Goal: Task Accomplishment & Management: Manage account settings

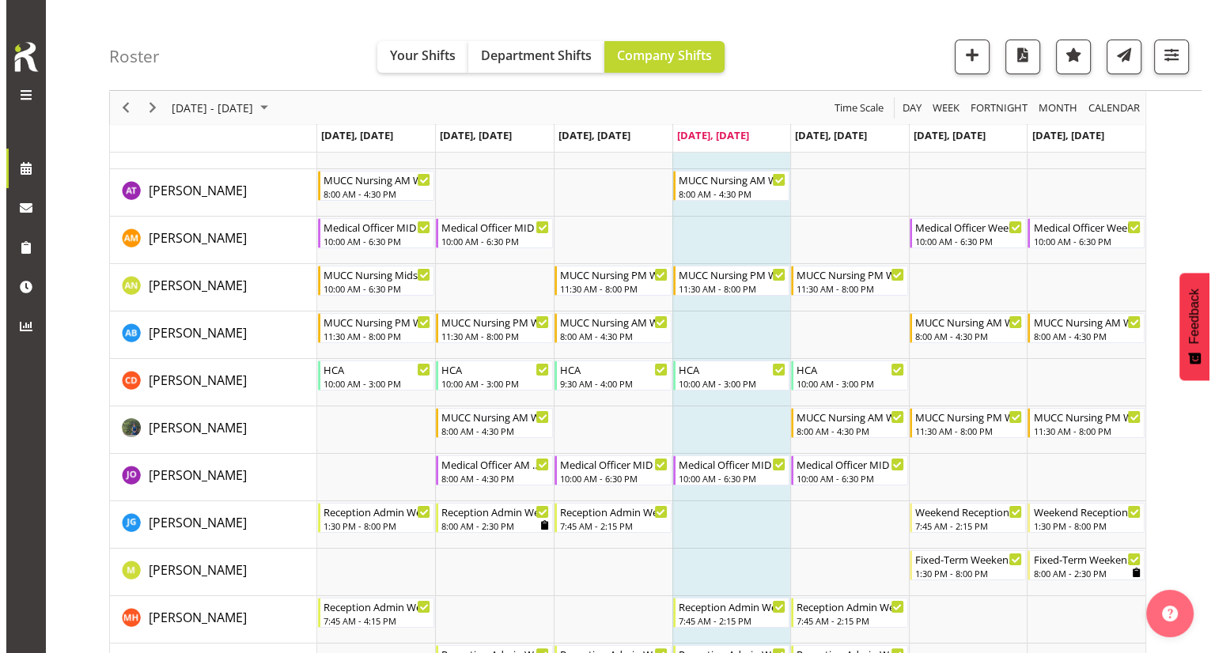
scroll to position [79, 0]
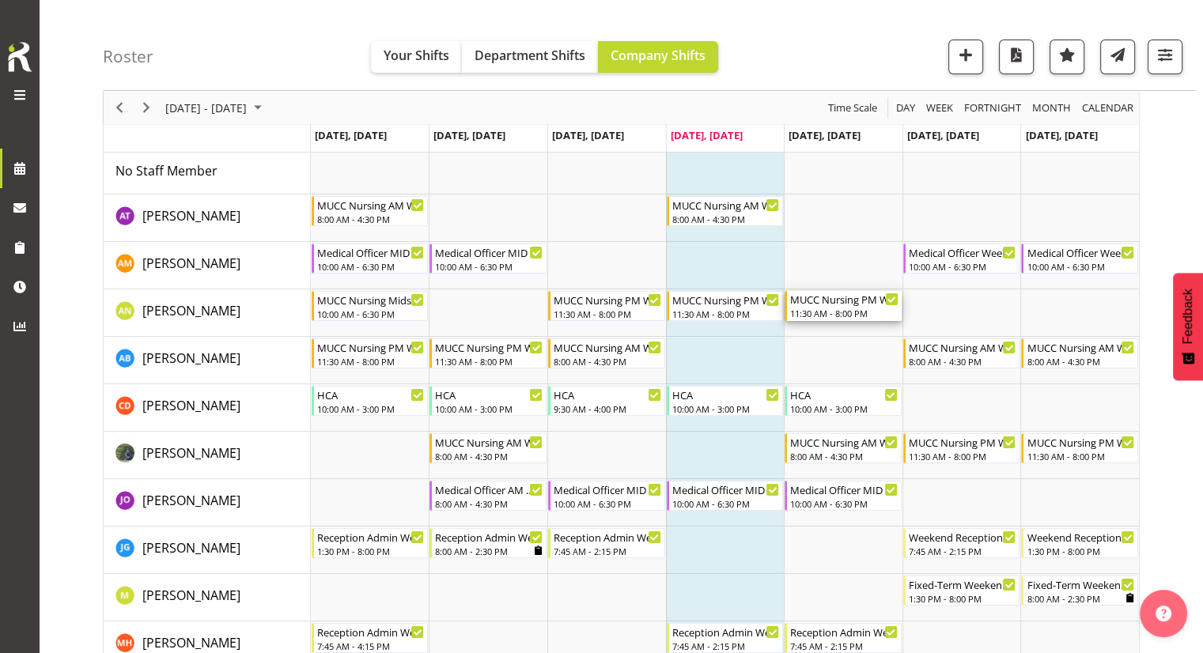
click at [840, 314] on div "11:30 AM - 8:00 PM" at bounding box center [844, 313] width 108 height 13
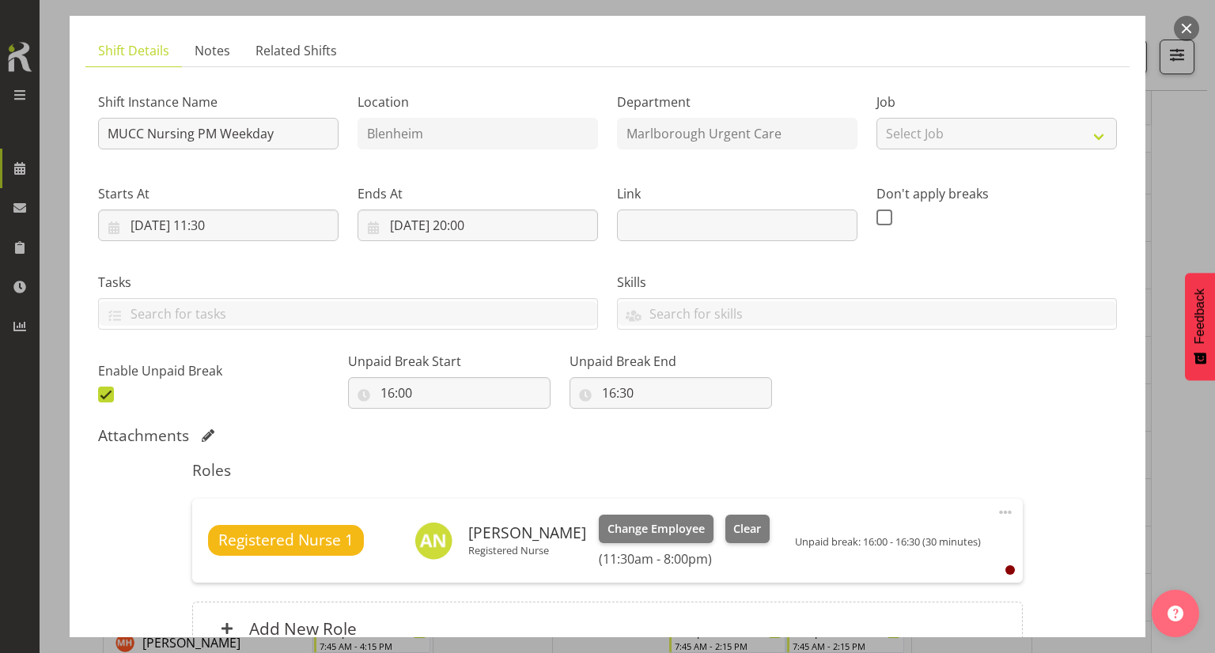
scroll to position [158, 0]
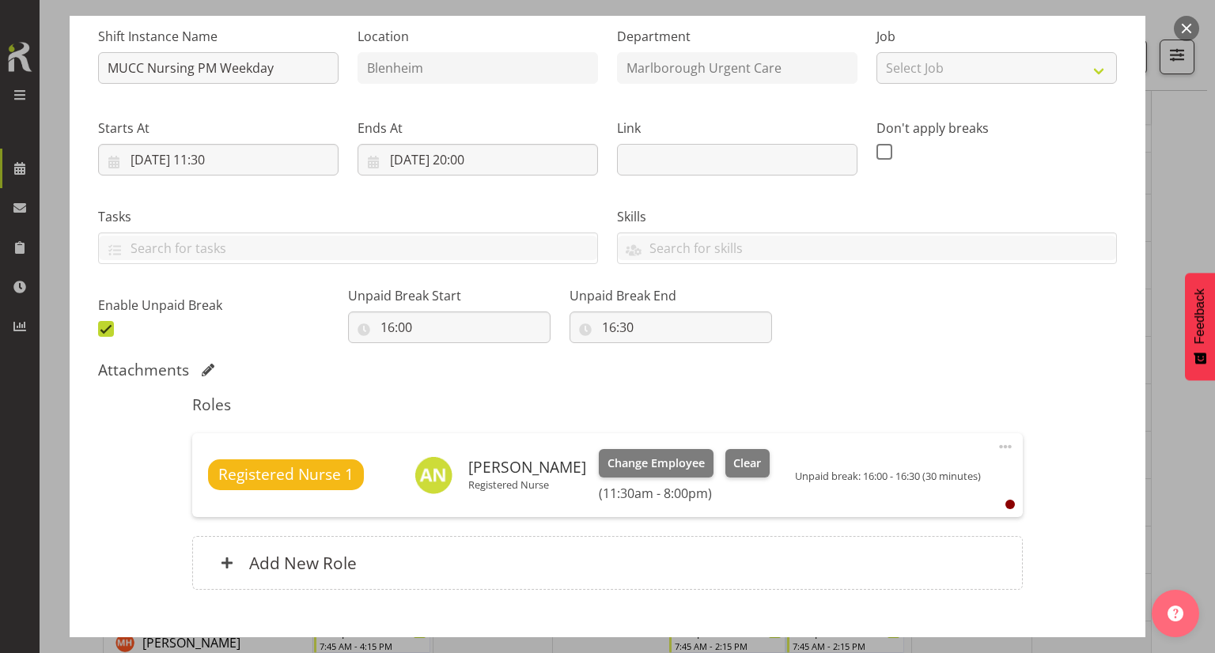
click at [996, 450] on span at bounding box center [1005, 446] width 19 height 19
click at [921, 508] on link "Cover Role" at bounding box center [939, 513] width 152 height 28
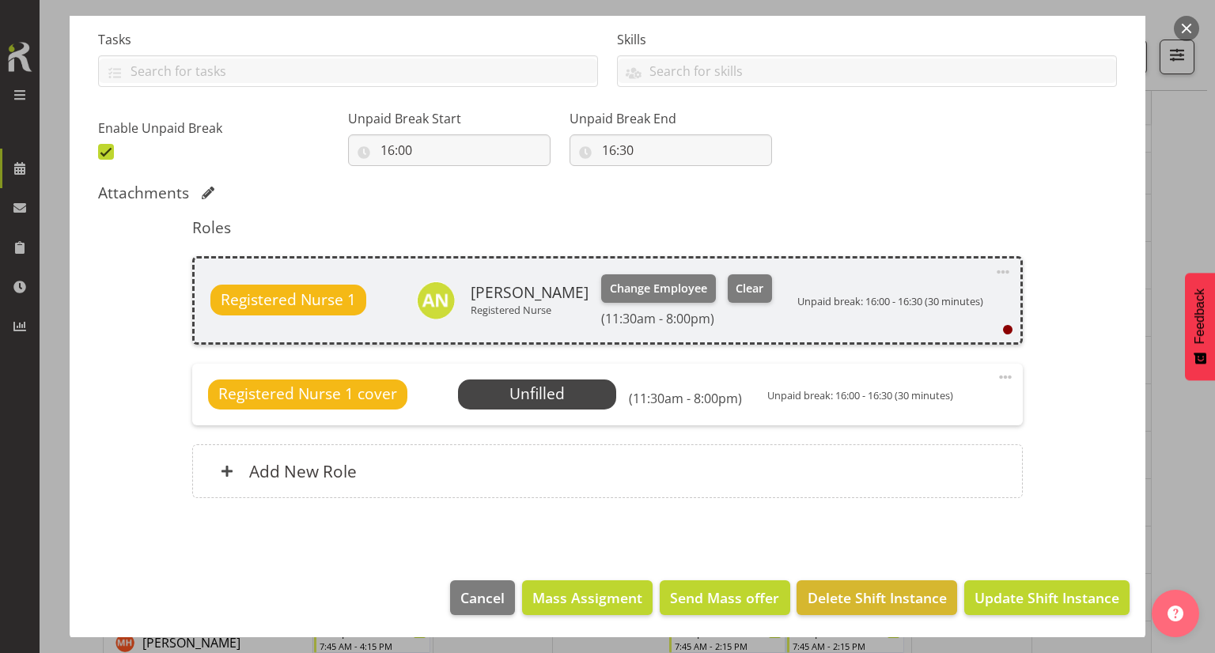
scroll to position [335, 0]
click at [1006, 593] on span "Update Shift Instance" at bounding box center [1046, 598] width 145 height 21
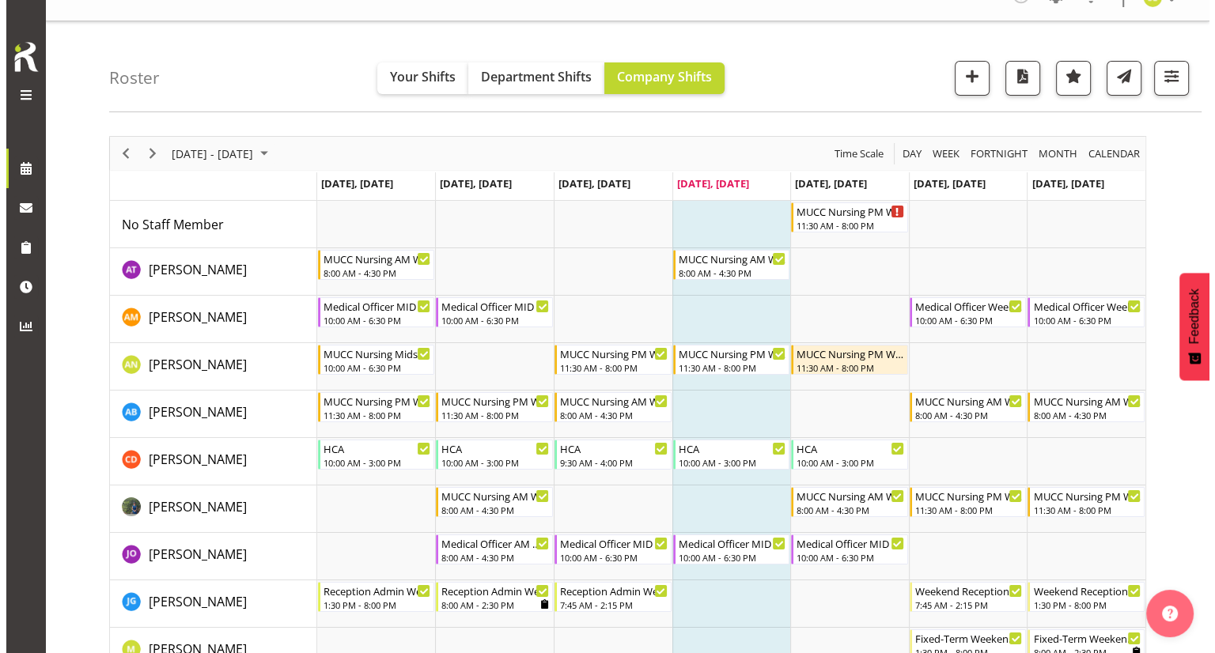
scroll to position [0, 0]
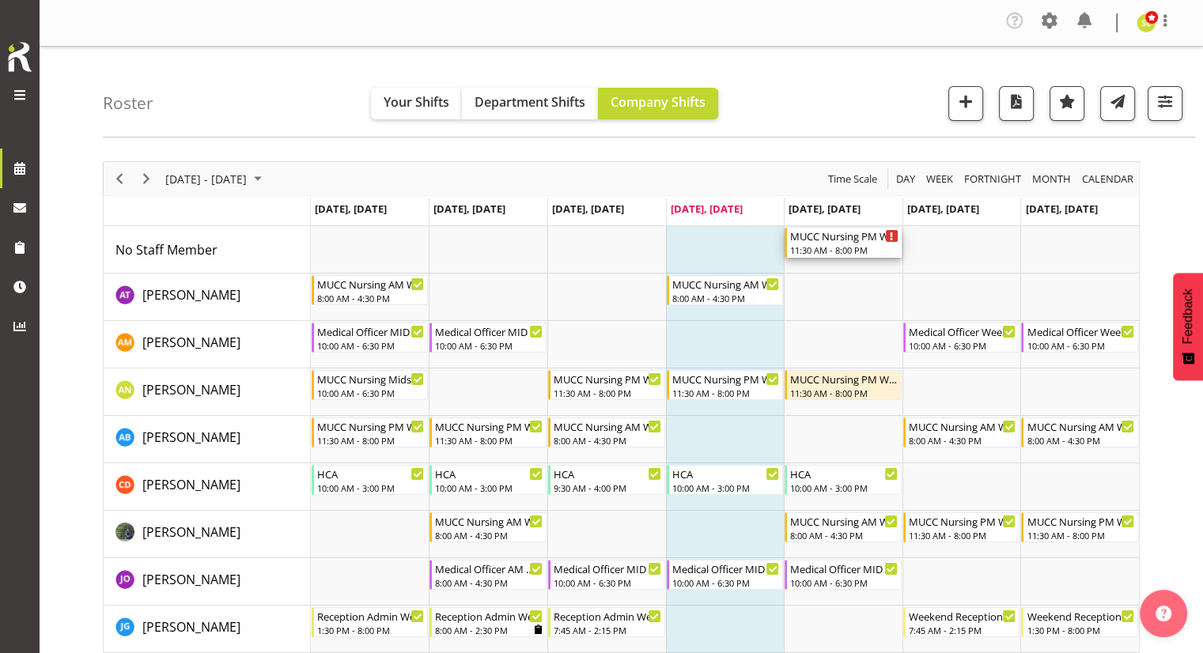
click at [826, 244] on div "11:30 AM - 8:00 PM" at bounding box center [844, 250] width 108 height 13
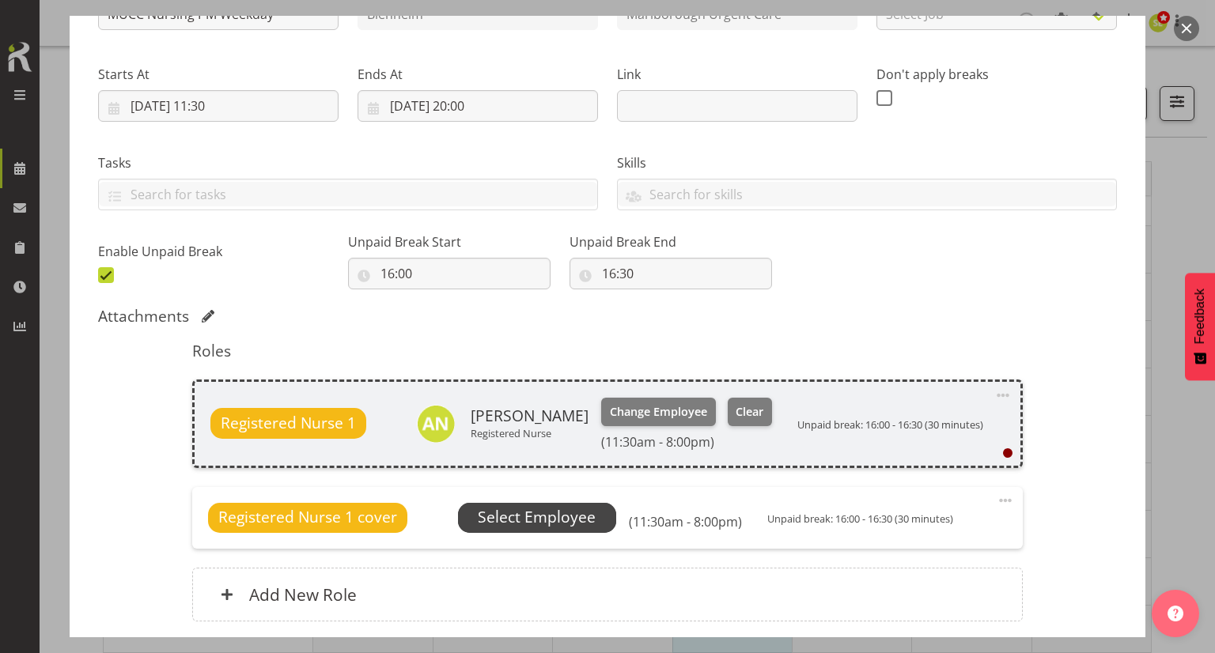
scroll to position [237, 0]
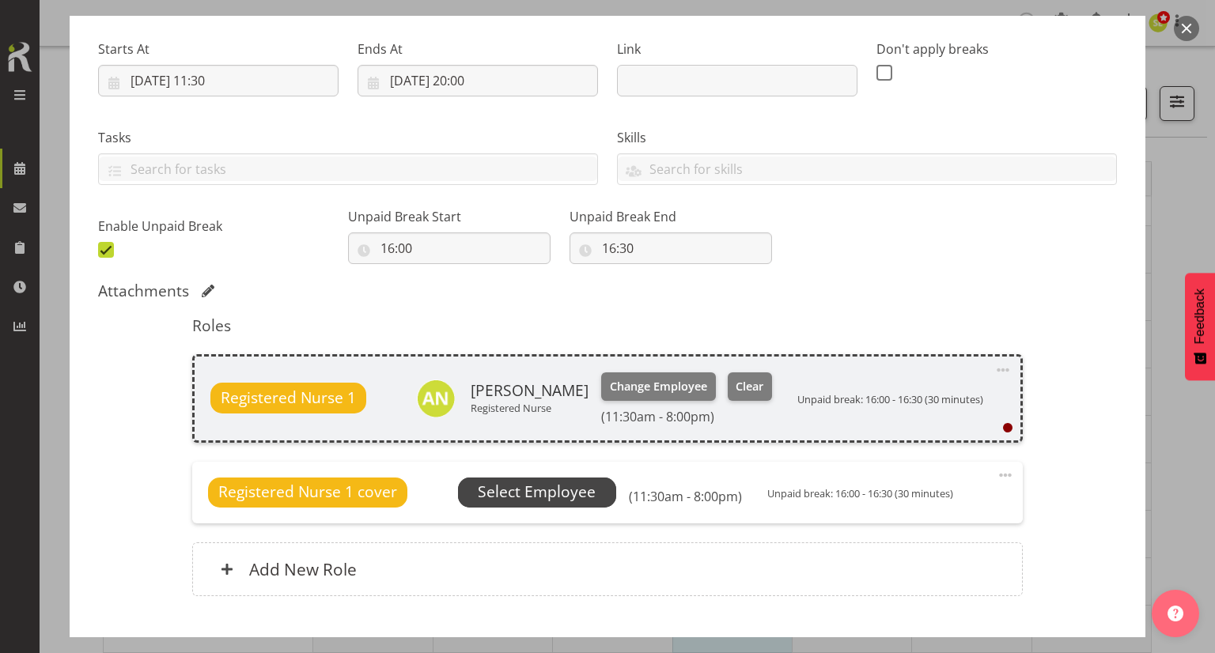
click at [584, 494] on span "Select Employee" at bounding box center [537, 492] width 118 height 23
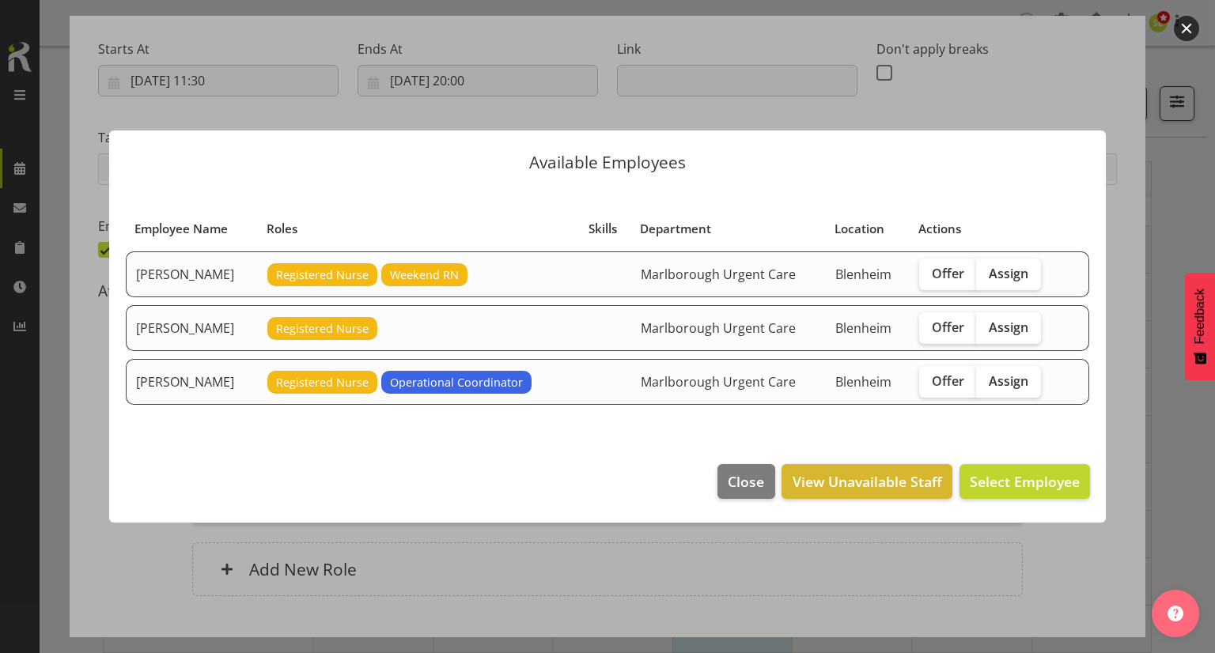
click at [1183, 33] on button "button" at bounding box center [1186, 28] width 25 height 25
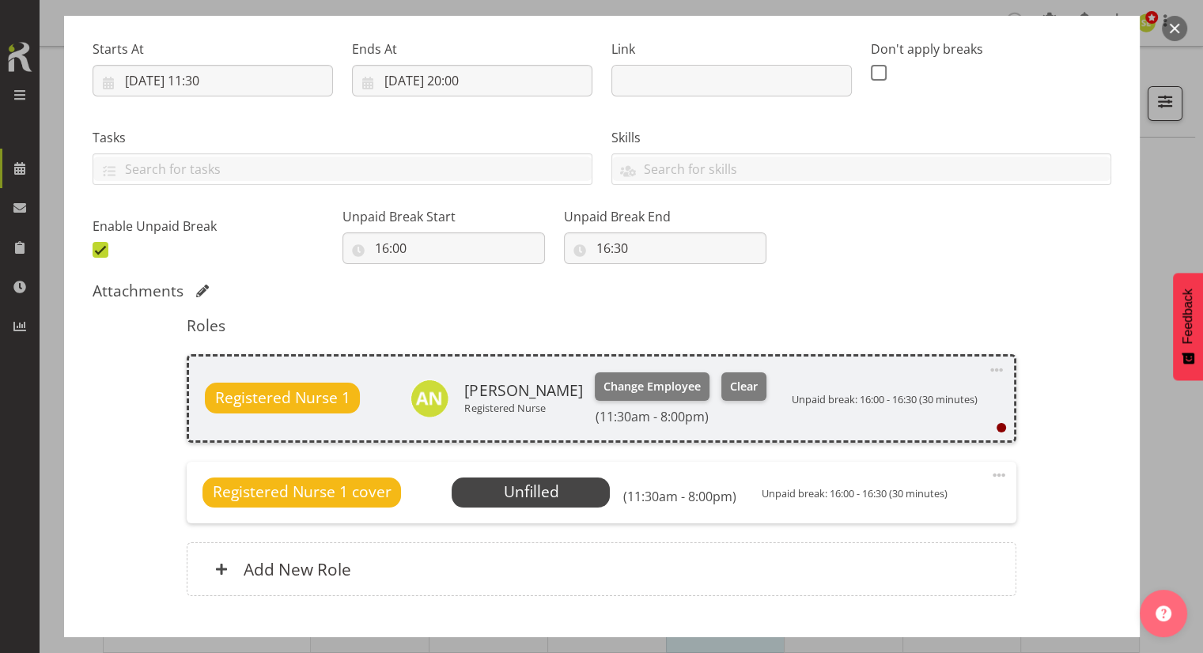
click at [1180, 25] on button "button" at bounding box center [1174, 28] width 25 height 25
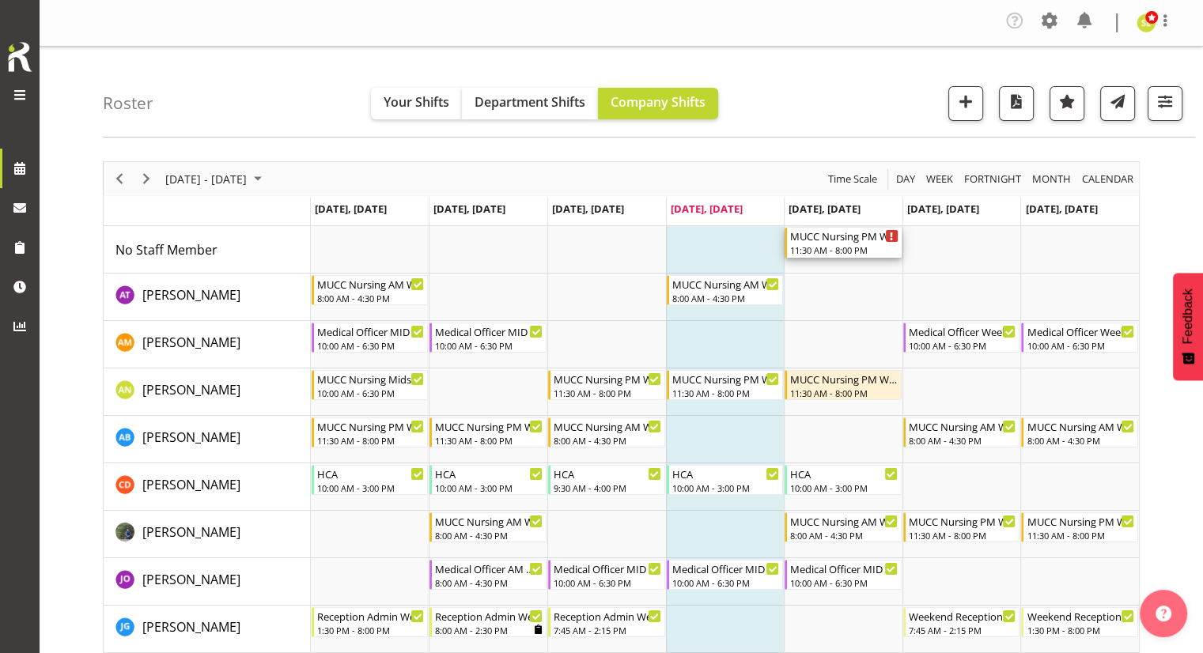
click at [823, 244] on div "11:30 AM - 8:00 PM" at bounding box center [844, 250] width 108 height 13
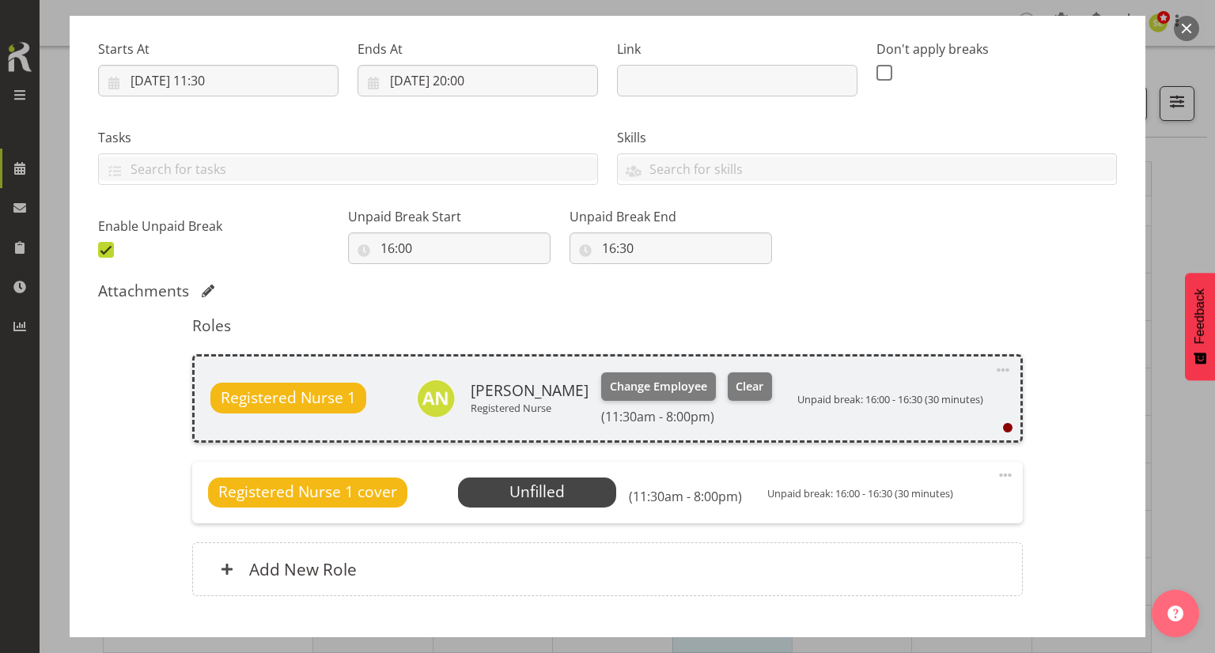
click at [996, 472] on span at bounding box center [1005, 475] width 19 height 19
click at [945, 509] on link "Edit" at bounding box center [939, 513] width 152 height 28
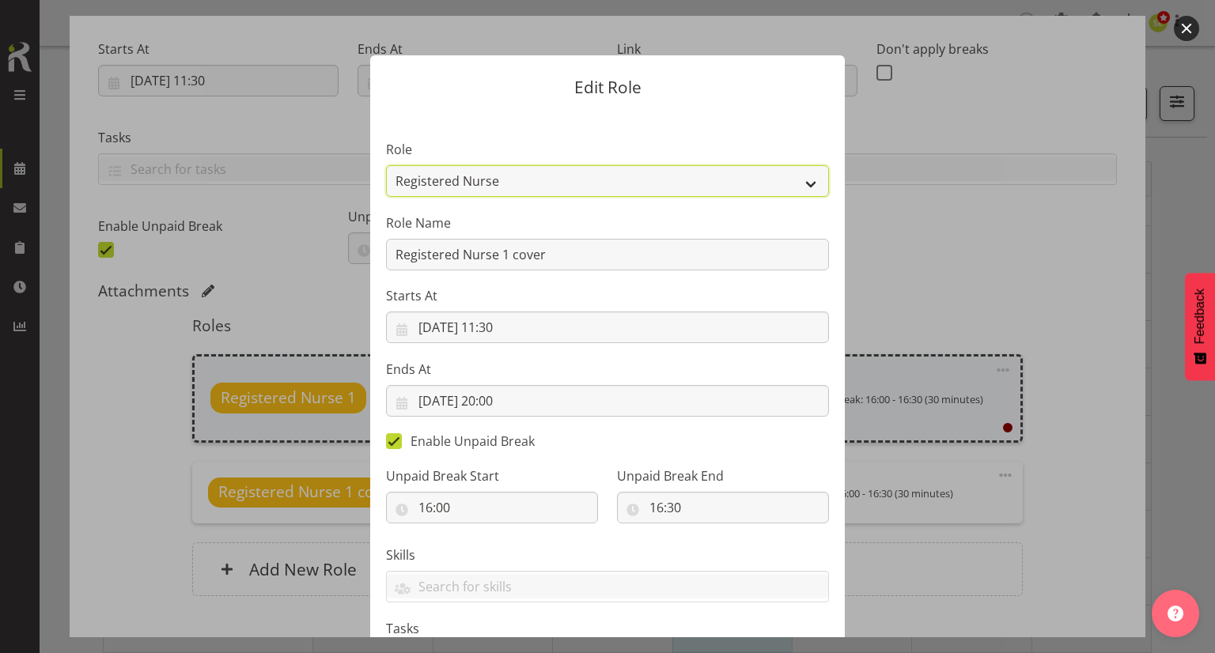
click at [589, 175] on select "Casual Registered Nurse Casual Weekday Medical Officer Casual Weekday Reception…" at bounding box center [607, 181] width 443 height 32
select select "1560"
click at [386, 165] on select "Casual Registered Nurse Casual Weekday Medical Officer Casual Weekday Reception…" at bounding box center [607, 181] width 443 height 32
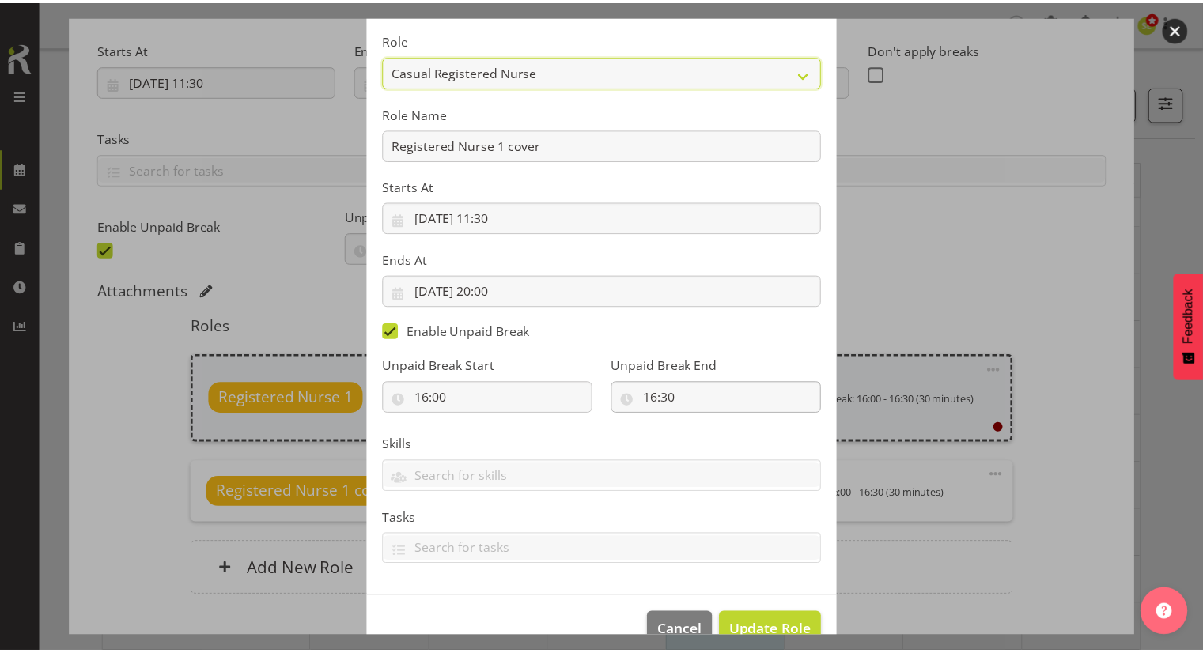
scroll to position [145, 0]
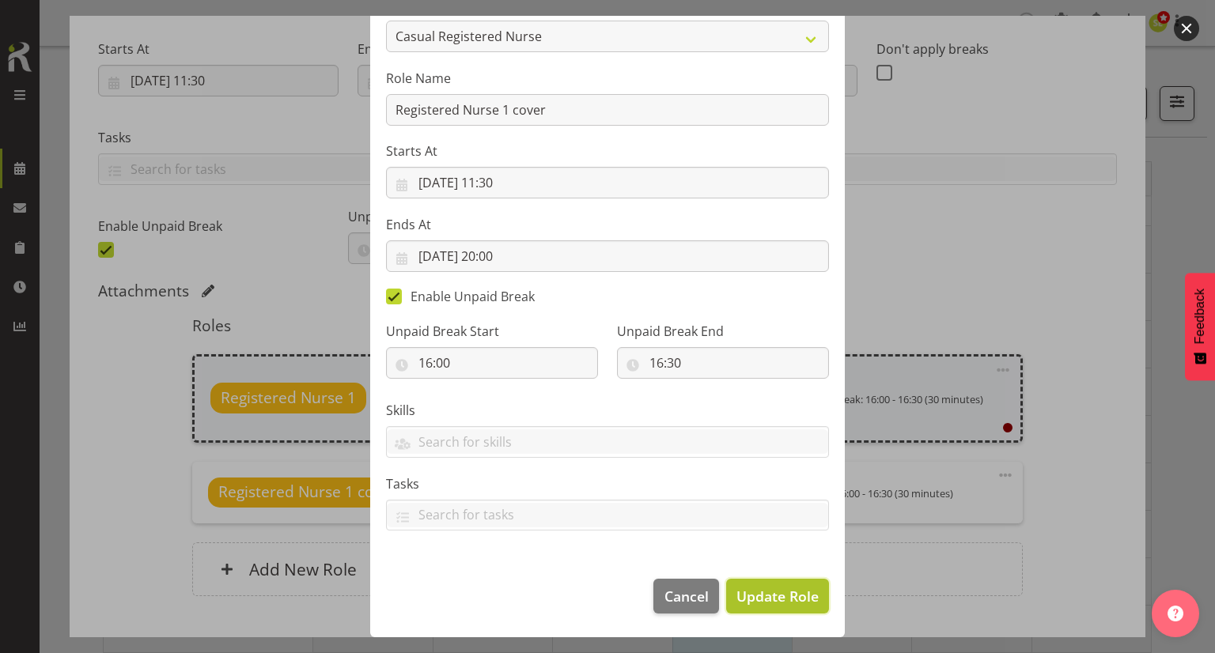
click at [773, 592] on span "Update Role" at bounding box center [777, 596] width 82 height 21
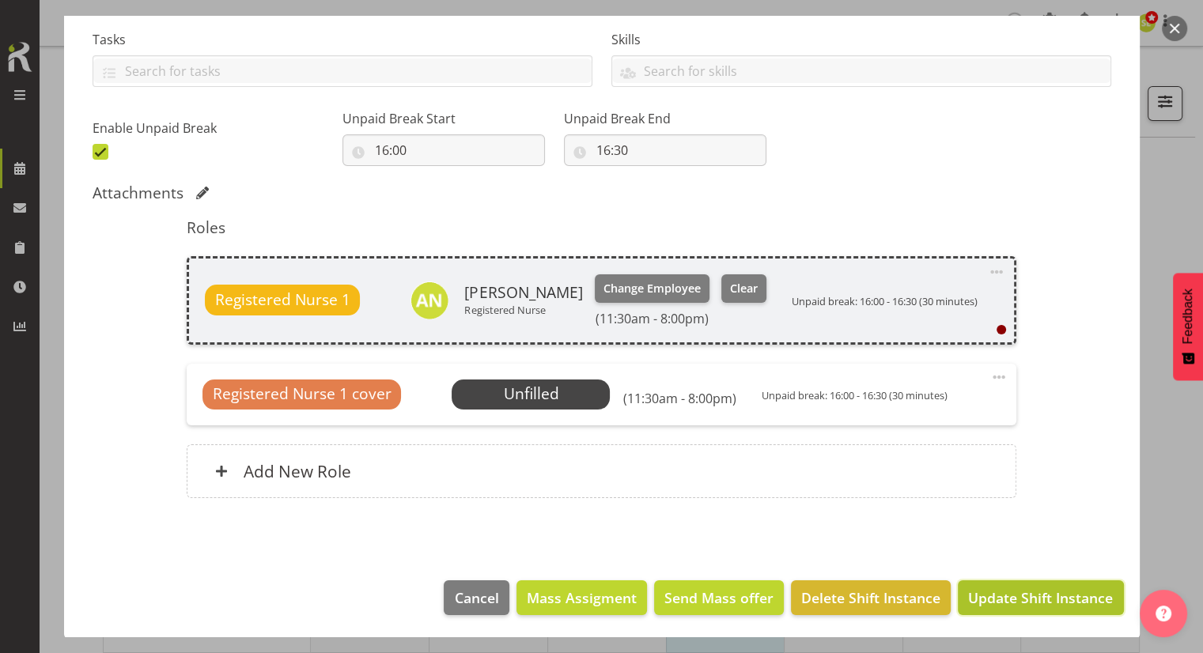
click at [1016, 597] on span "Update Shift Instance" at bounding box center [1040, 598] width 145 height 21
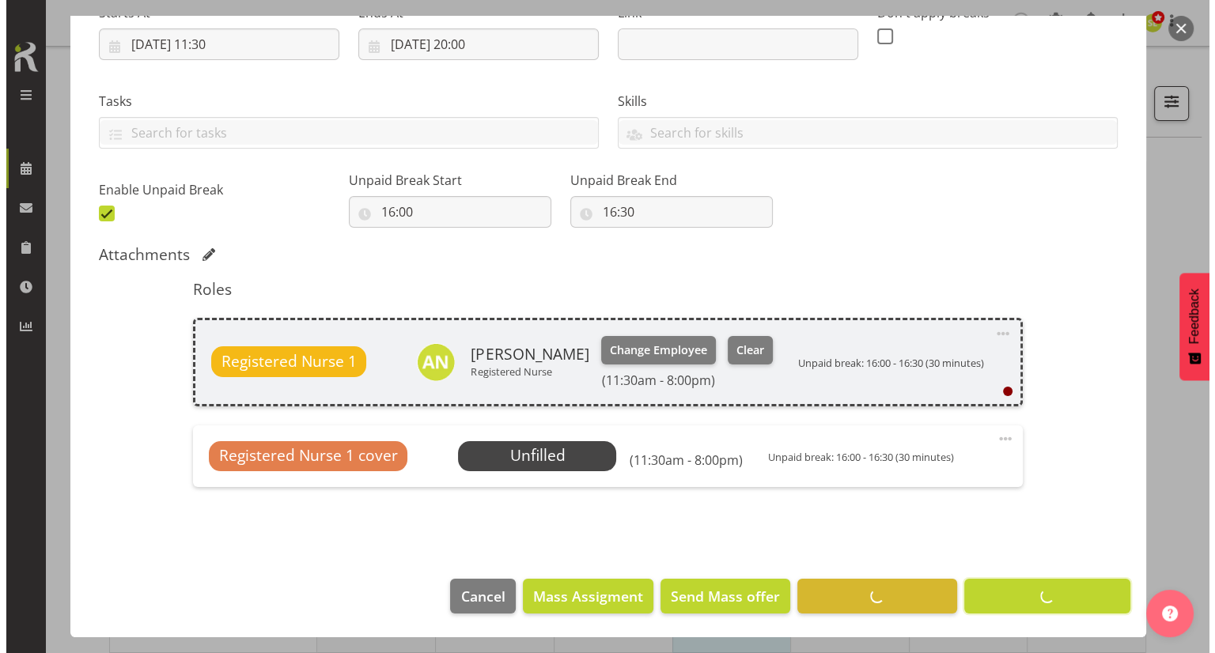
scroll to position [272, 0]
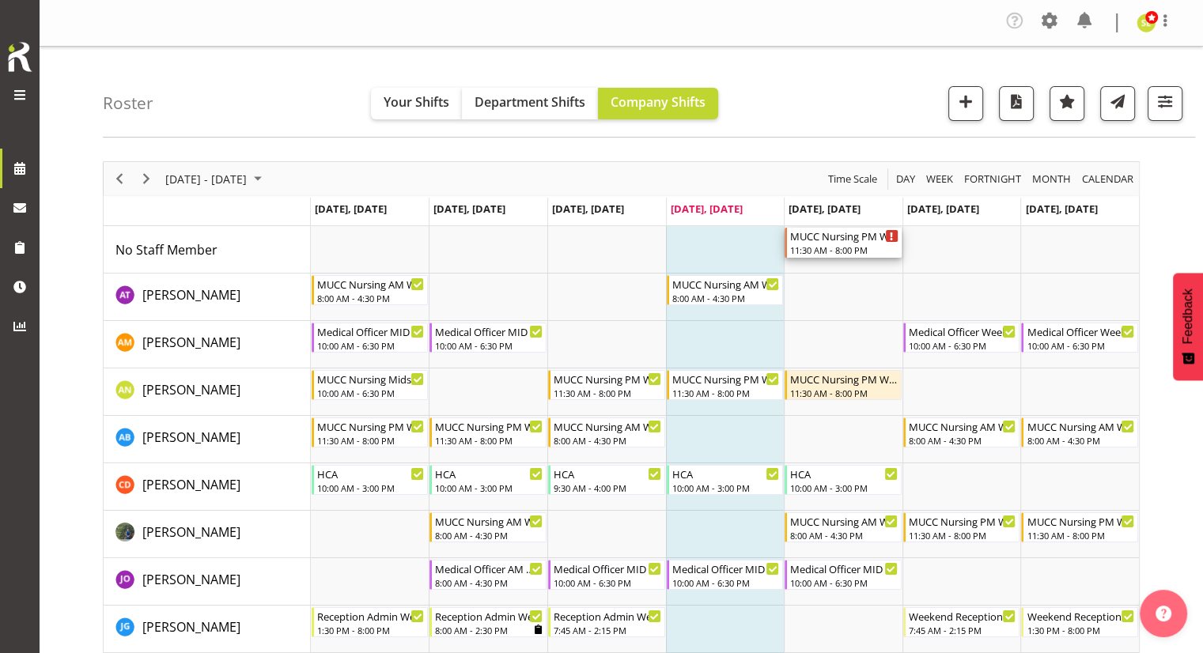
click at [835, 245] on div "11:30 AM - 8:00 PM" at bounding box center [844, 250] width 108 height 13
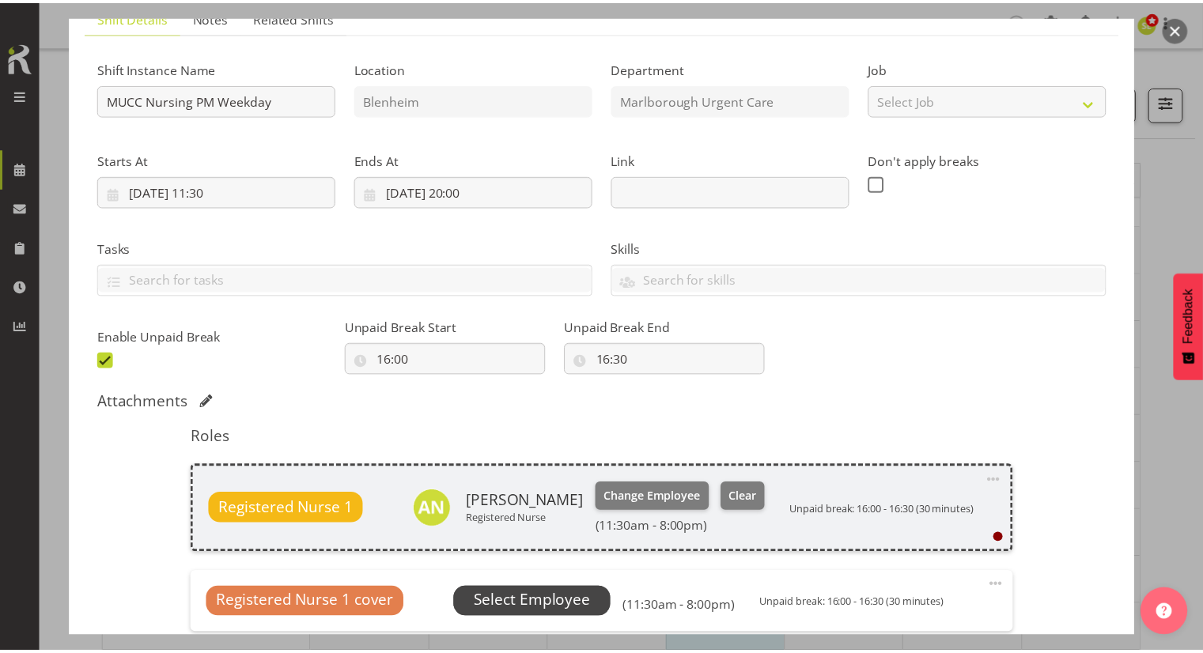
scroll to position [237, 0]
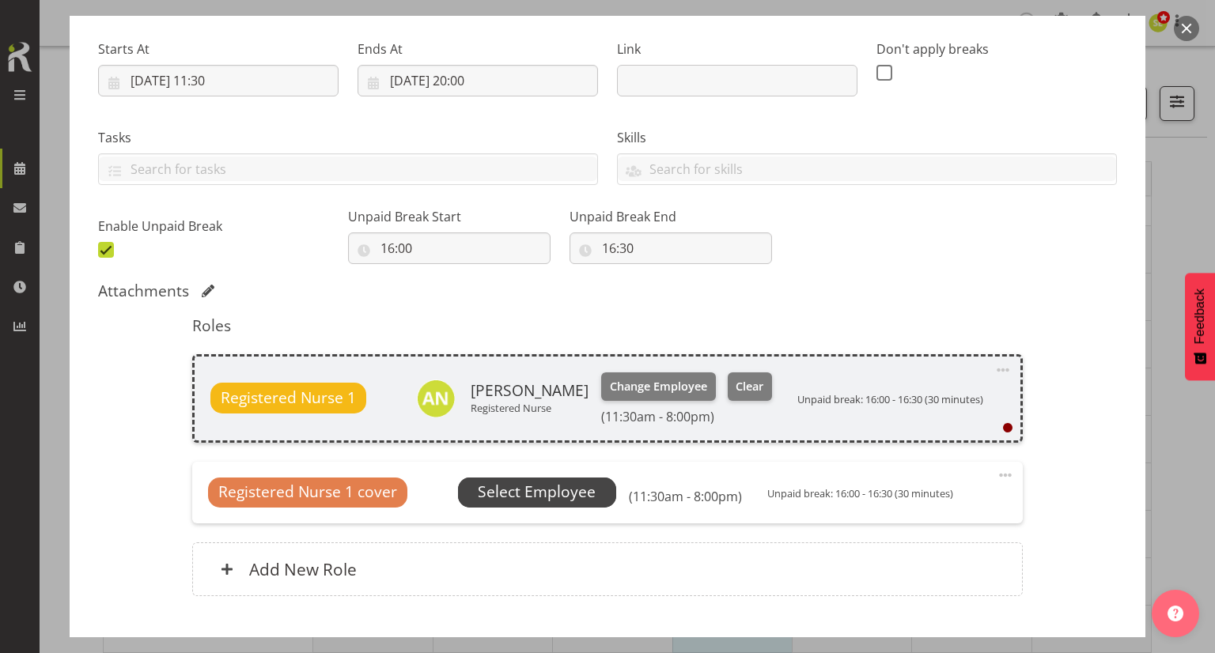
click at [538, 491] on span "Select Employee" at bounding box center [537, 492] width 118 height 23
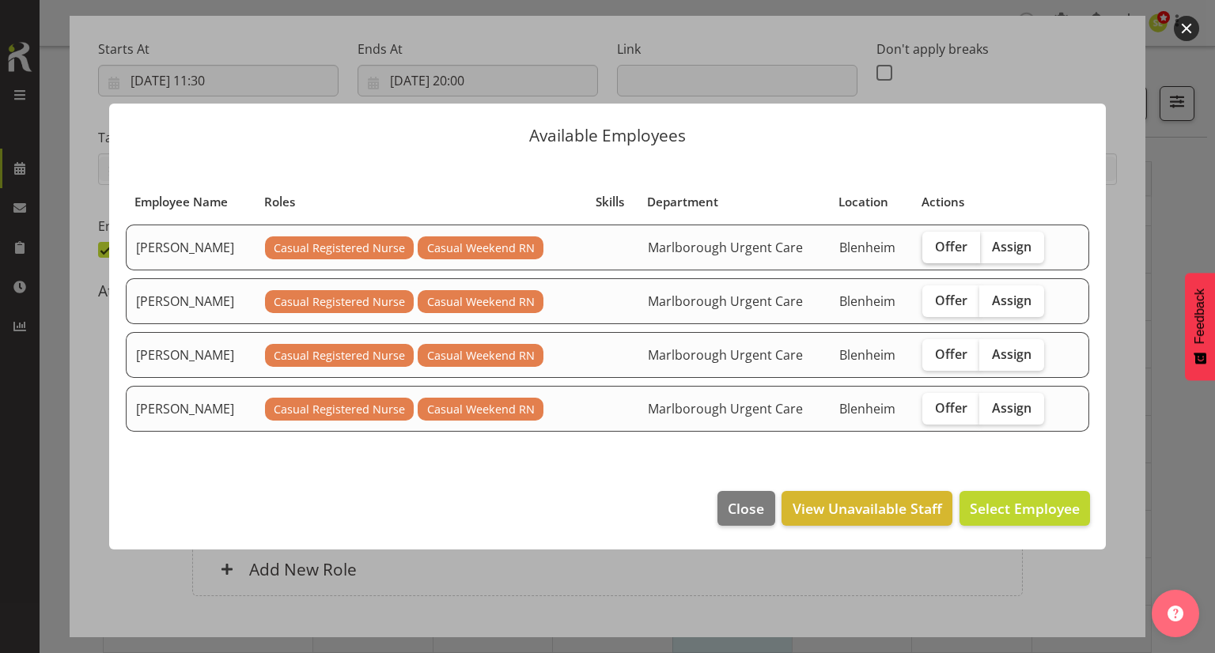
click at [935, 252] on span "Offer" at bounding box center [951, 247] width 32 height 16
click at [932, 252] on input "Offer" at bounding box center [927, 246] width 10 height 10
checkbox input "true"
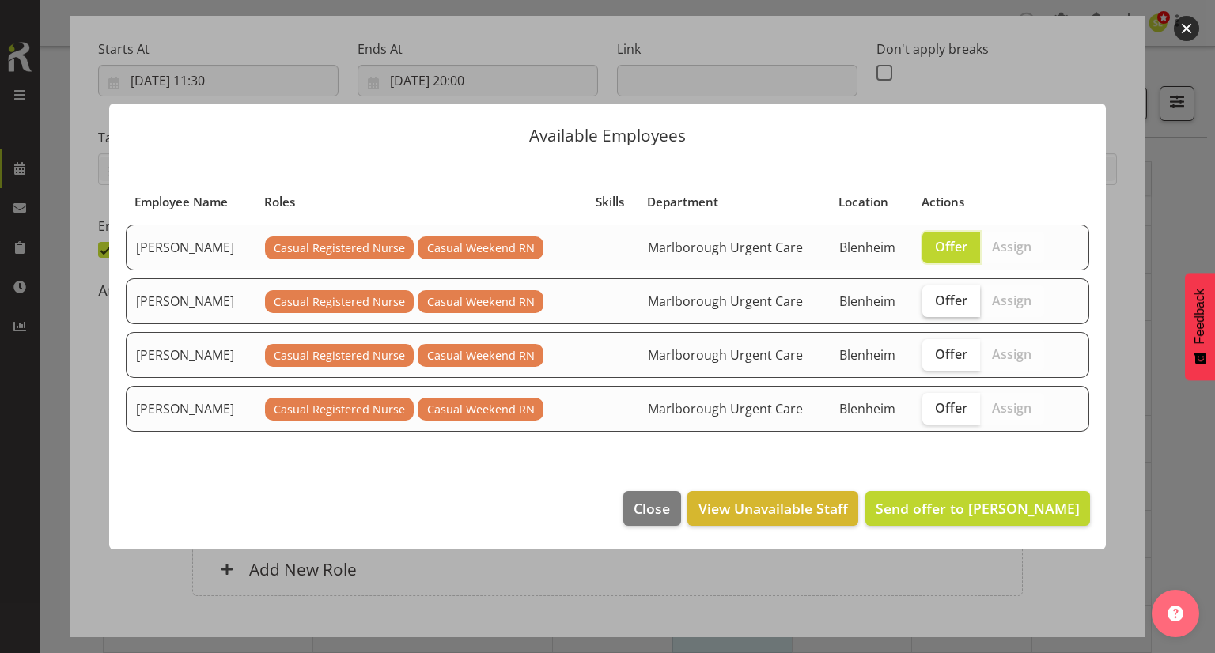
click at [938, 295] on span "Offer" at bounding box center [951, 301] width 32 height 16
click at [932, 295] on input "Offer" at bounding box center [927, 300] width 10 height 10
checkbox input "true"
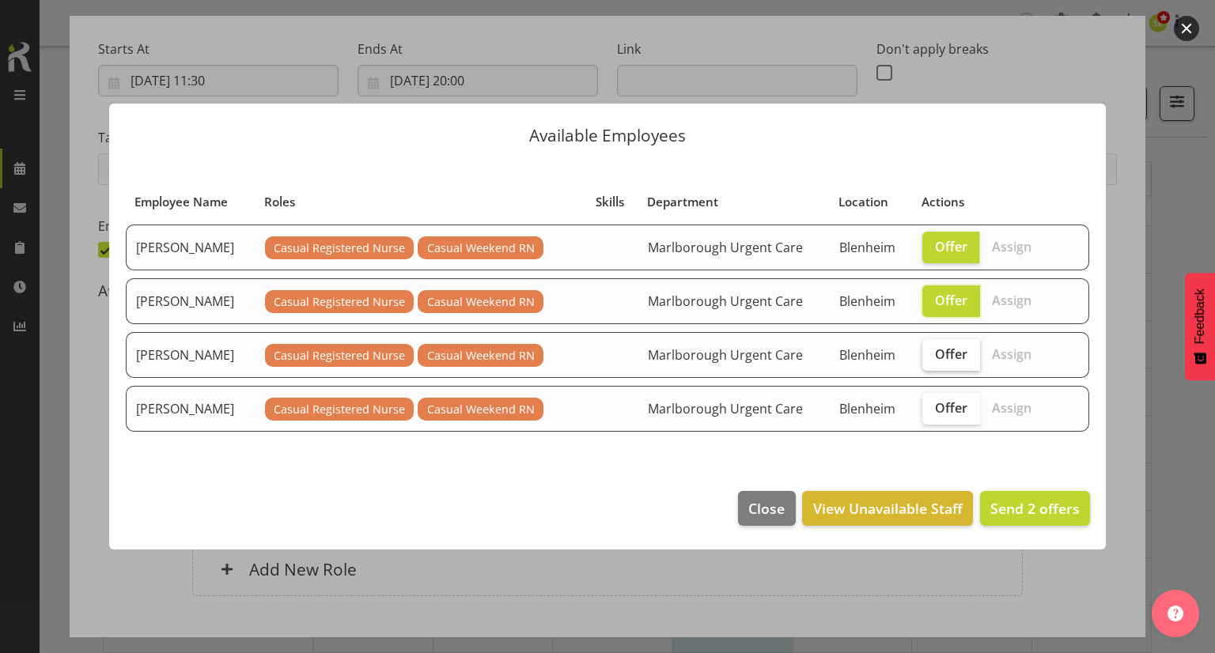
click at [938, 353] on span "Offer" at bounding box center [951, 354] width 32 height 16
click at [932, 353] on input "Offer" at bounding box center [927, 354] width 10 height 10
checkbox input "true"
click at [942, 403] on span "Offer" at bounding box center [951, 408] width 32 height 16
click at [932, 403] on input "Offer" at bounding box center [927, 408] width 10 height 10
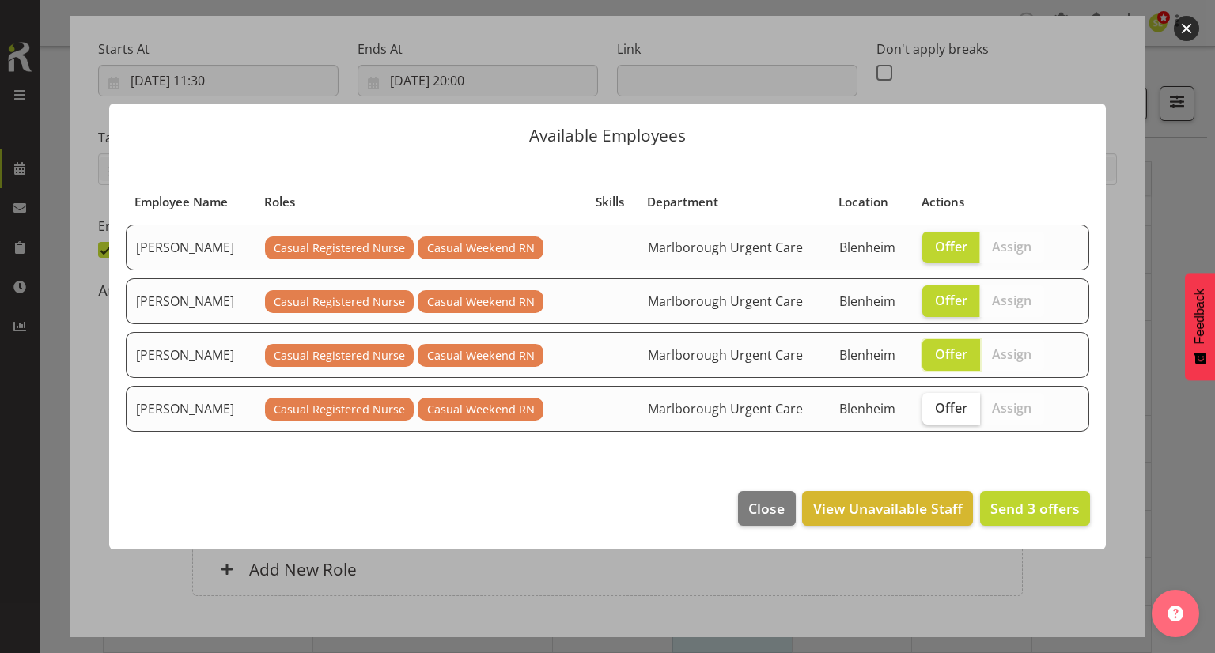
checkbox input "true"
click at [1038, 516] on span "Send 4 offers" at bounding box center [1034, 508] width 89 height 21
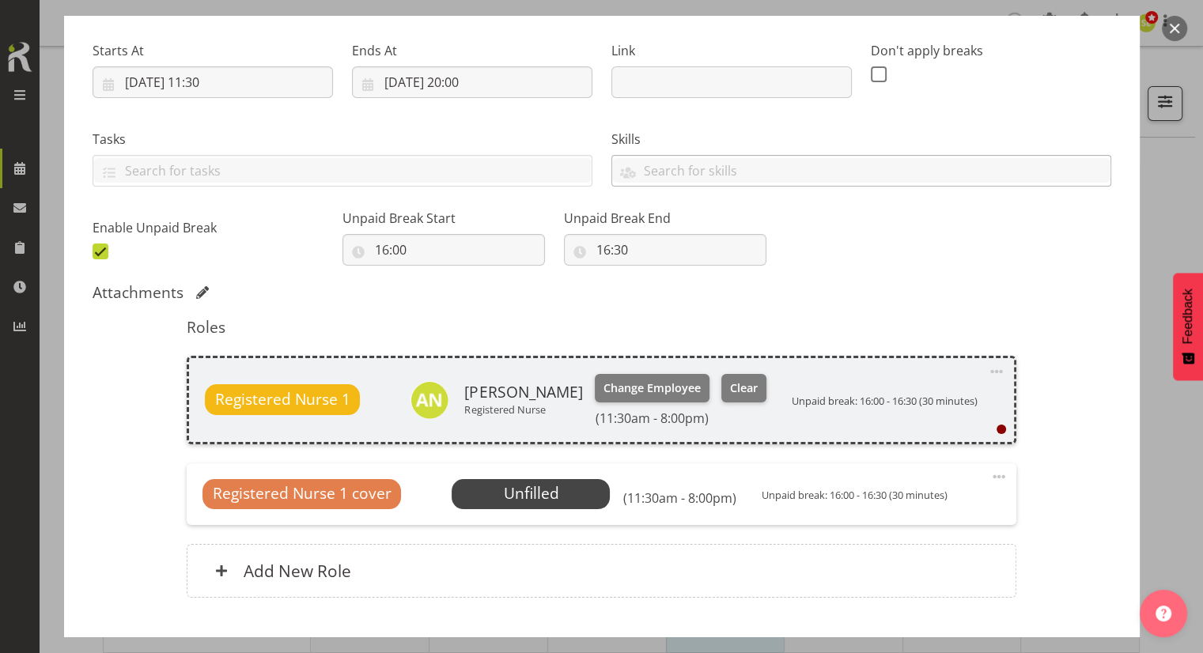
scroll to position [177, 0]
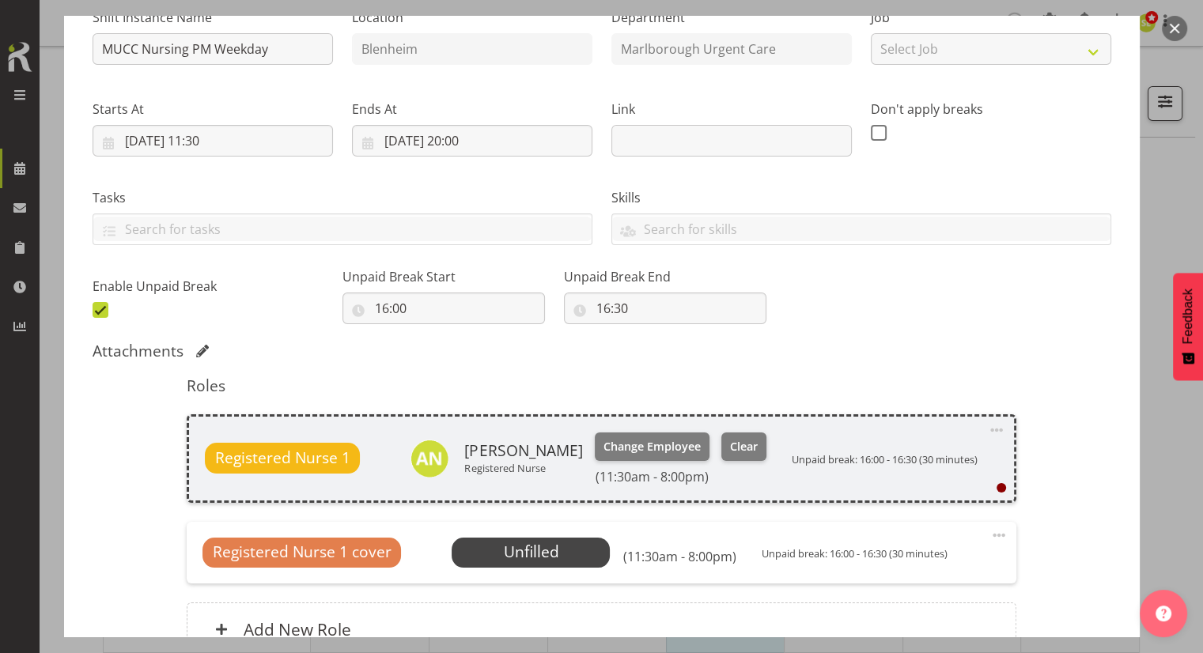
click at [1171, 32] on button "button" at bounding box center [1174, 28] width 25 height 25
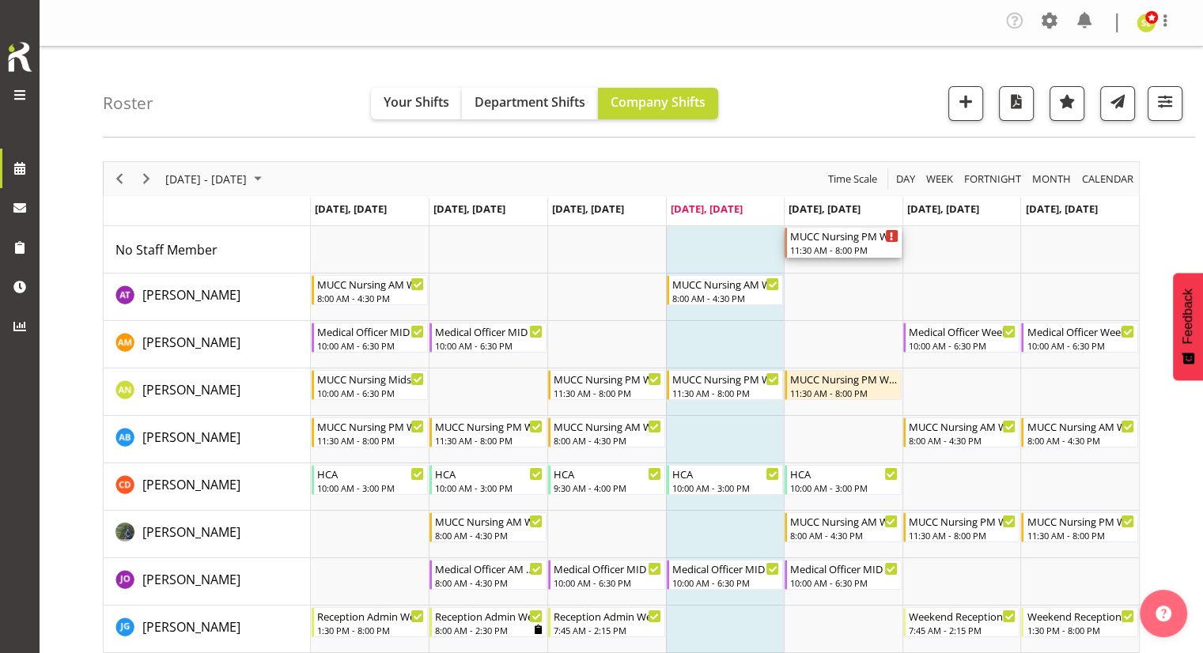
click at [835, 250] on div "11:30 AM - 8:00 PM" at bounding box center [844, 250] width 108 height 13
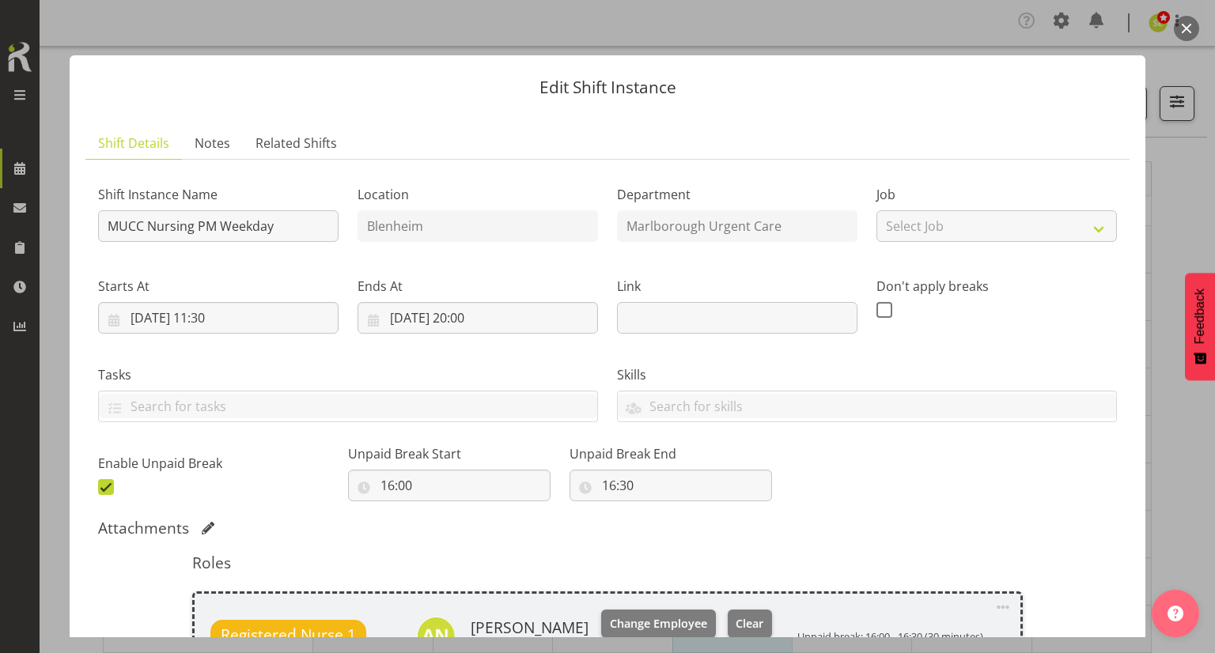
click at [1189, 30] on button "button" at bounding box center [1186, 28] width 25 height 25
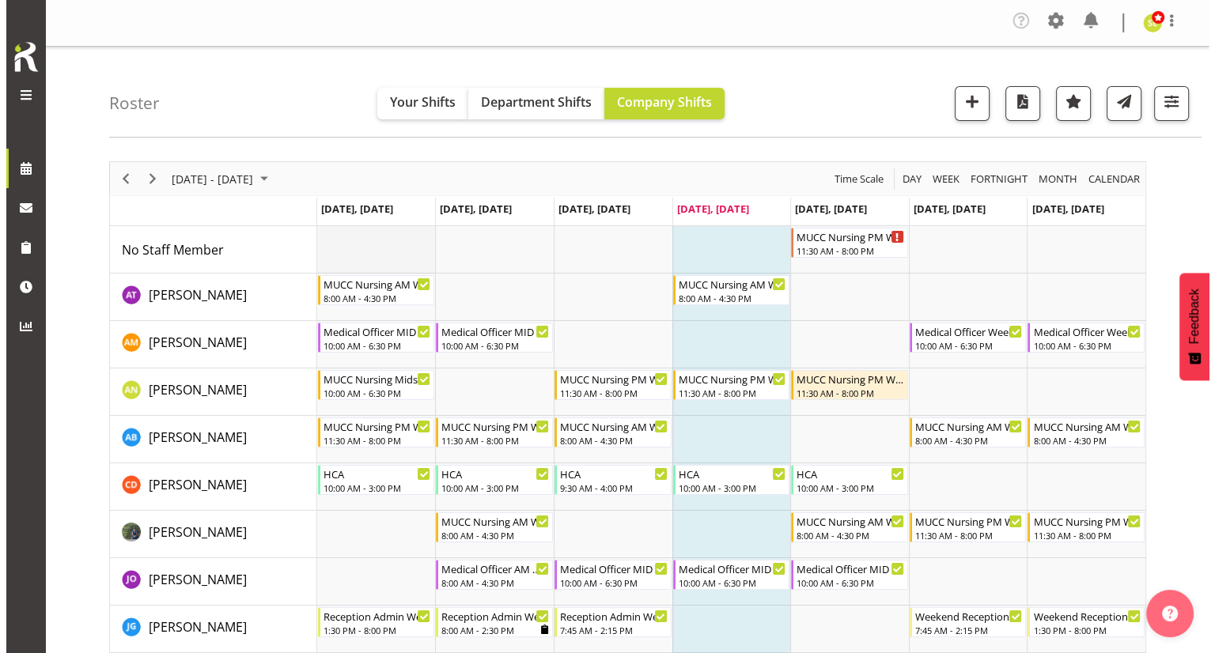
scroll to position [79, 0]
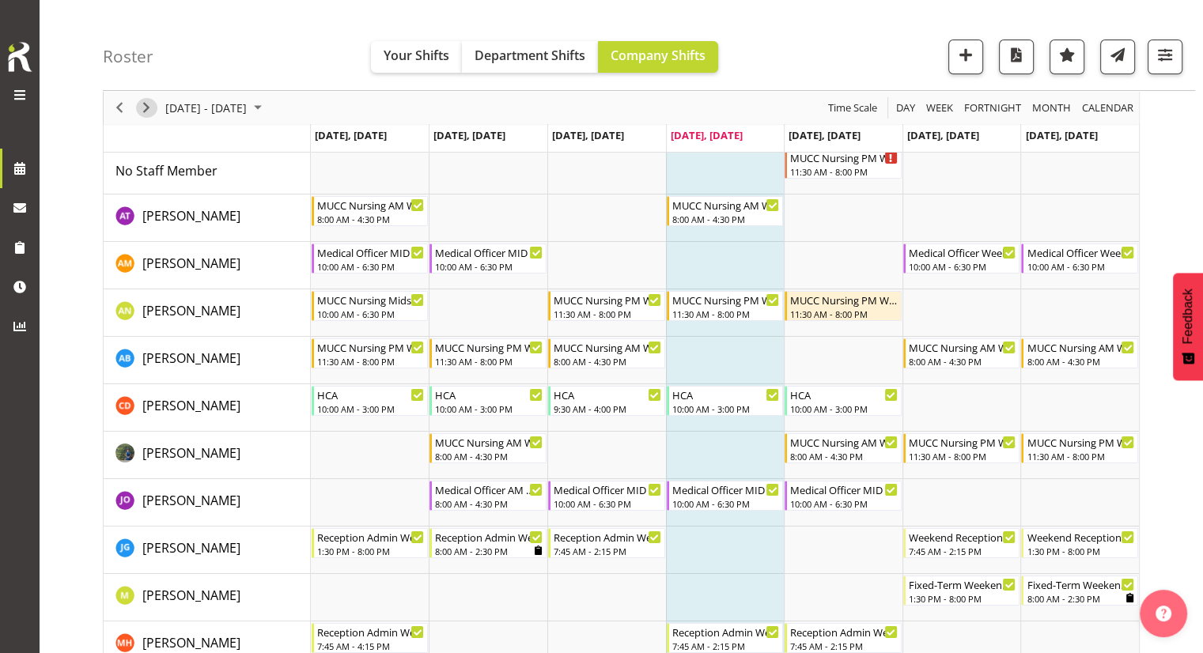
click at [153, 108] on span "Next" at bounding box center [146, 108] width 19 height 20
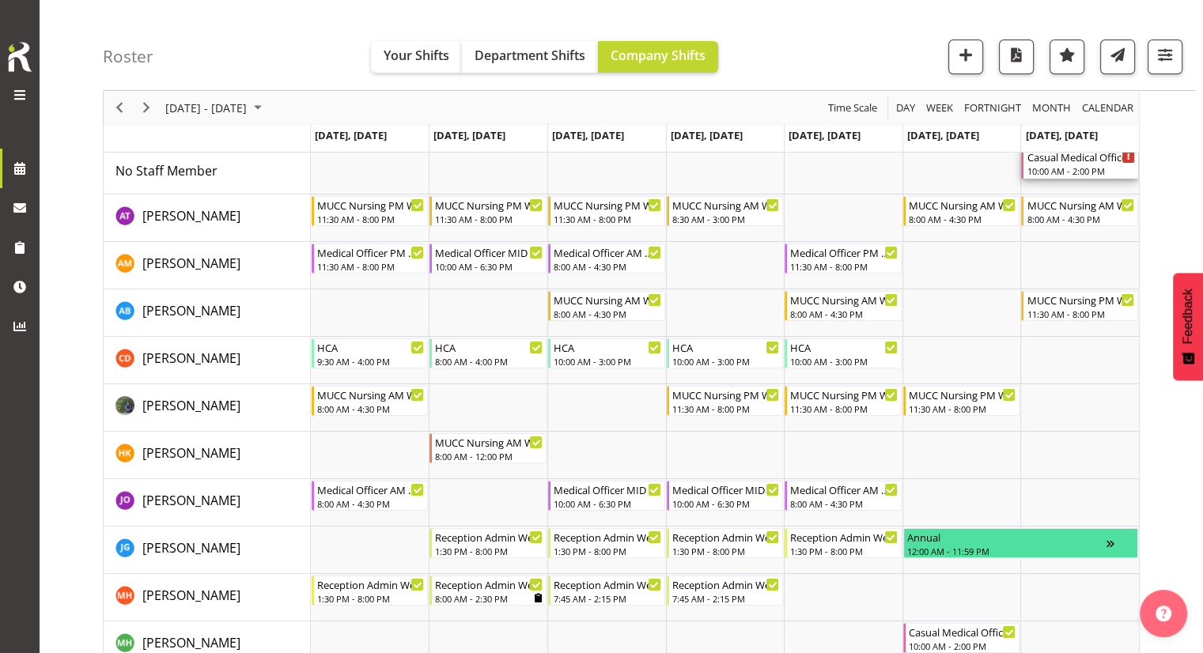
click at [1031, 167] on div "10:00 AM - 2:00 PM" at bounding box center [1081, 171] width 108 height 13
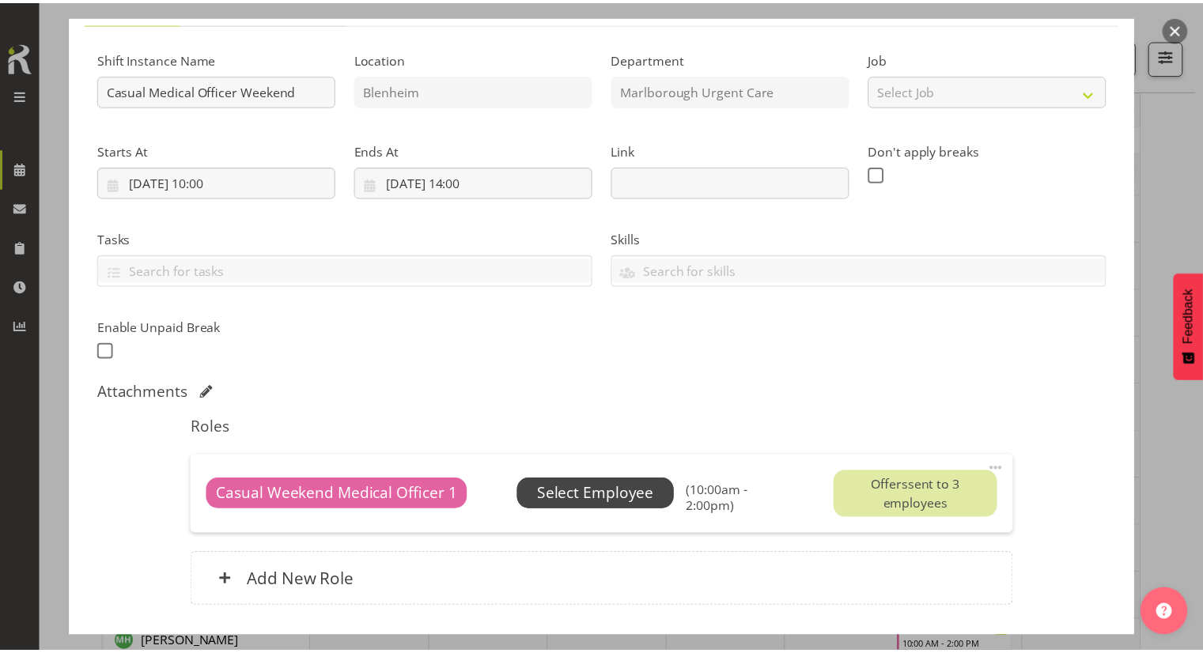
scroll to position [158, 0]
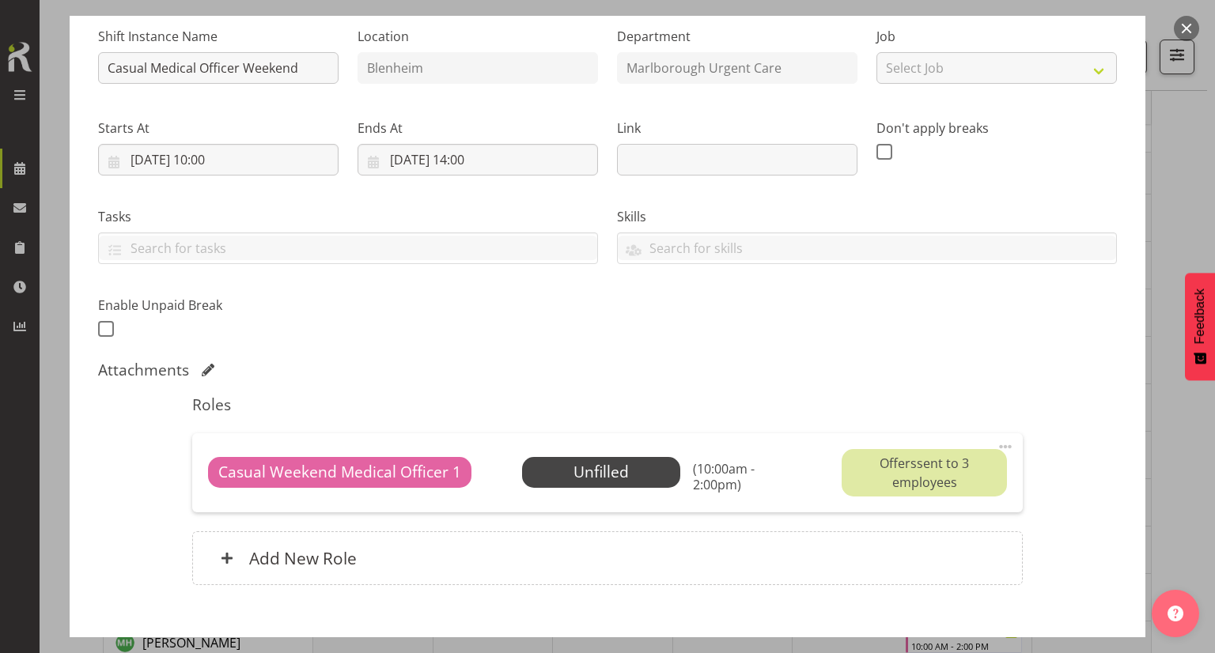
click at [1186, 23] on button "button" at bounding box center [1186, 28] width 25 height 25
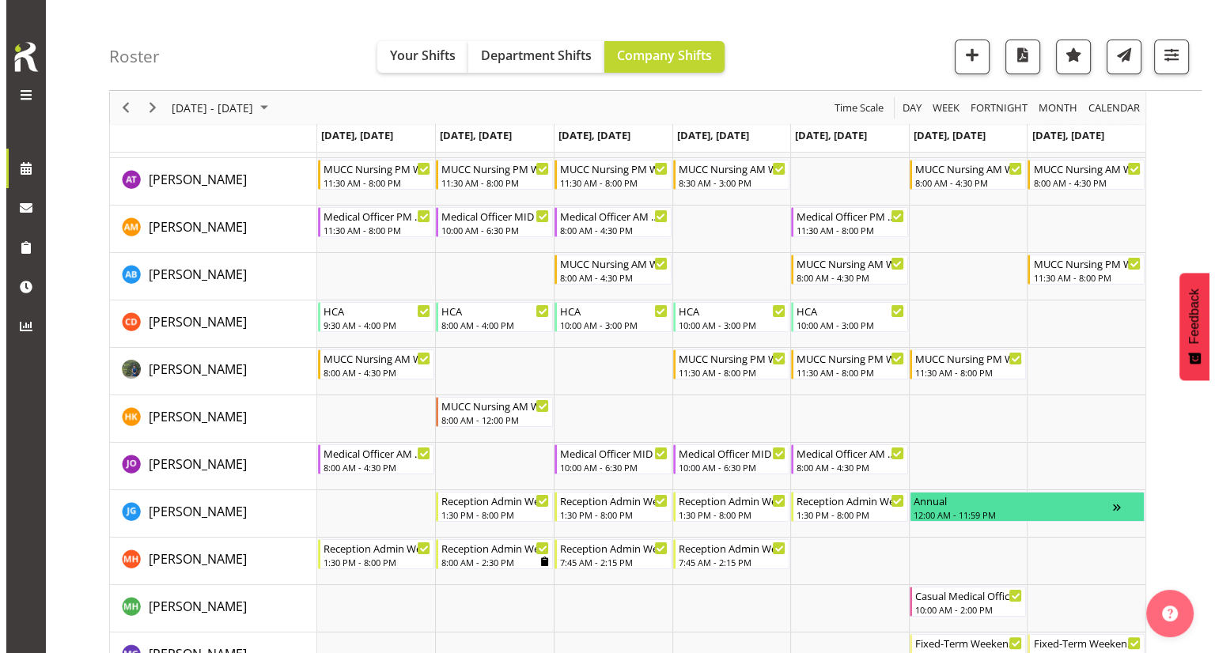
scroll to position [79, 0]
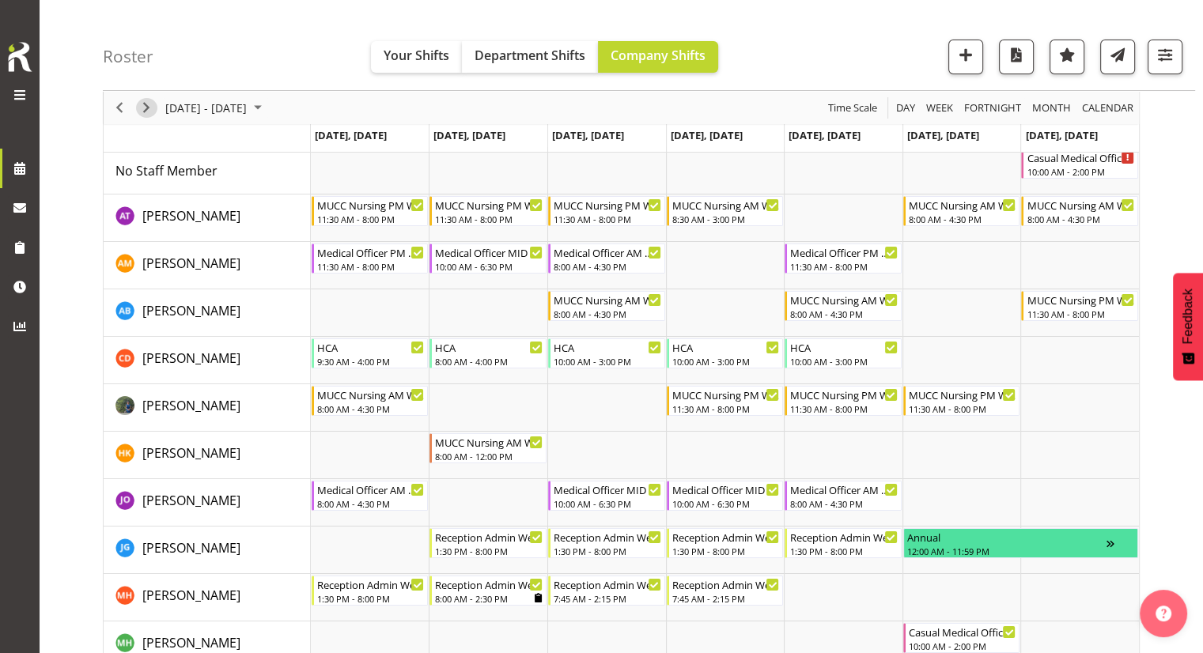
click at [154, 110] on span "Next" at bounding box center [146, 108] width 19 height 20
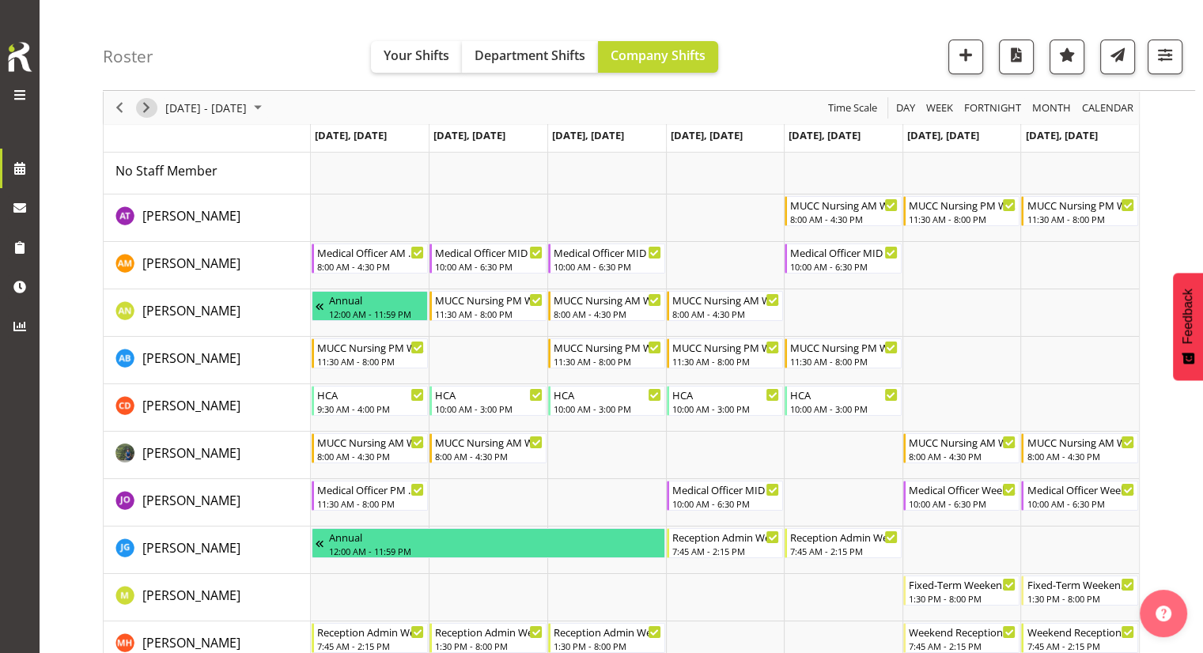
click at [150, 110] on span "Next" at bounding box center [146, 108] width 19 height 20
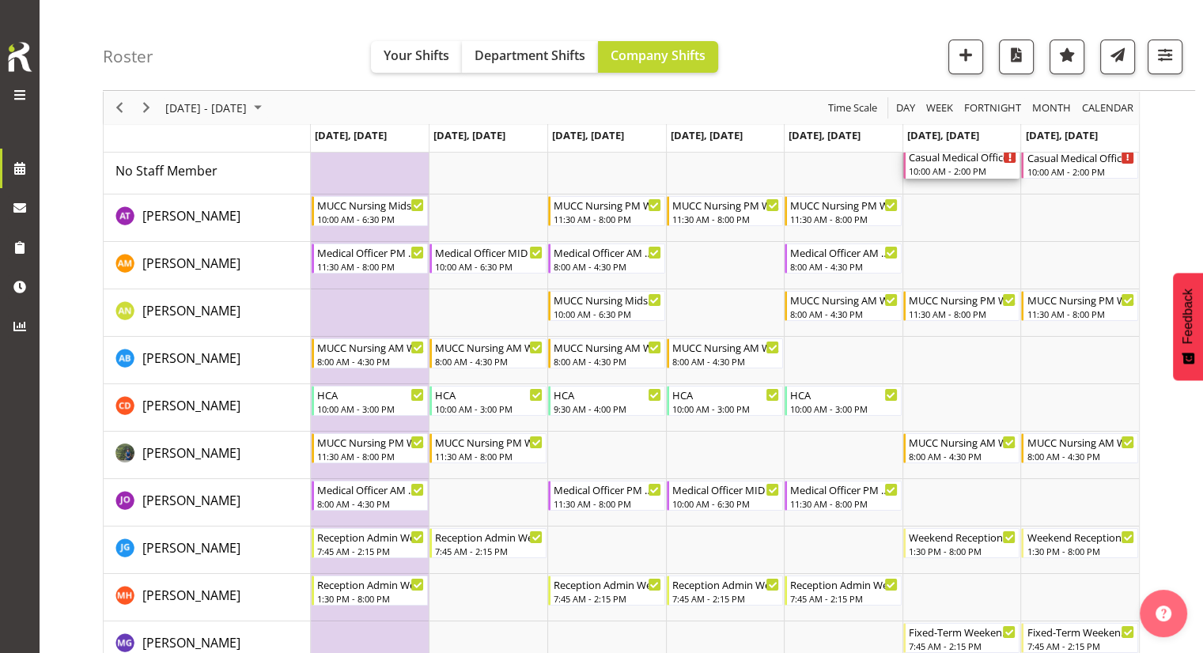
click at [923, 168] on div "10:00 AM - 2:00 PM" at bounding box center [963, 171] width 108 height 13
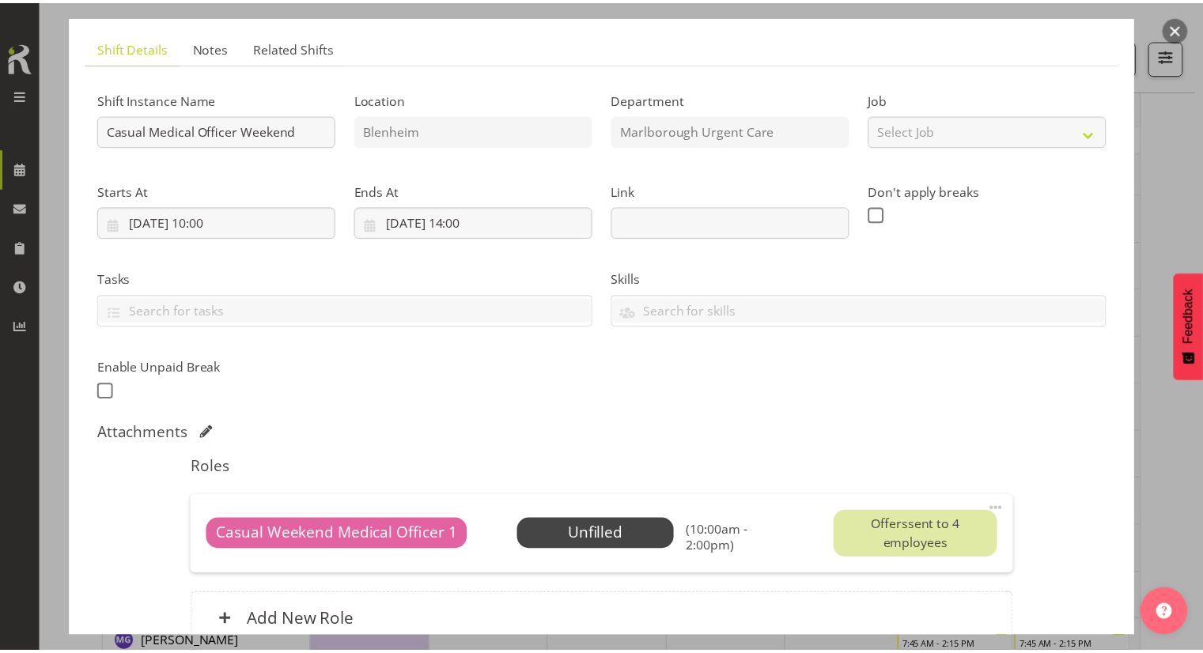
scroll to position [237, 0]
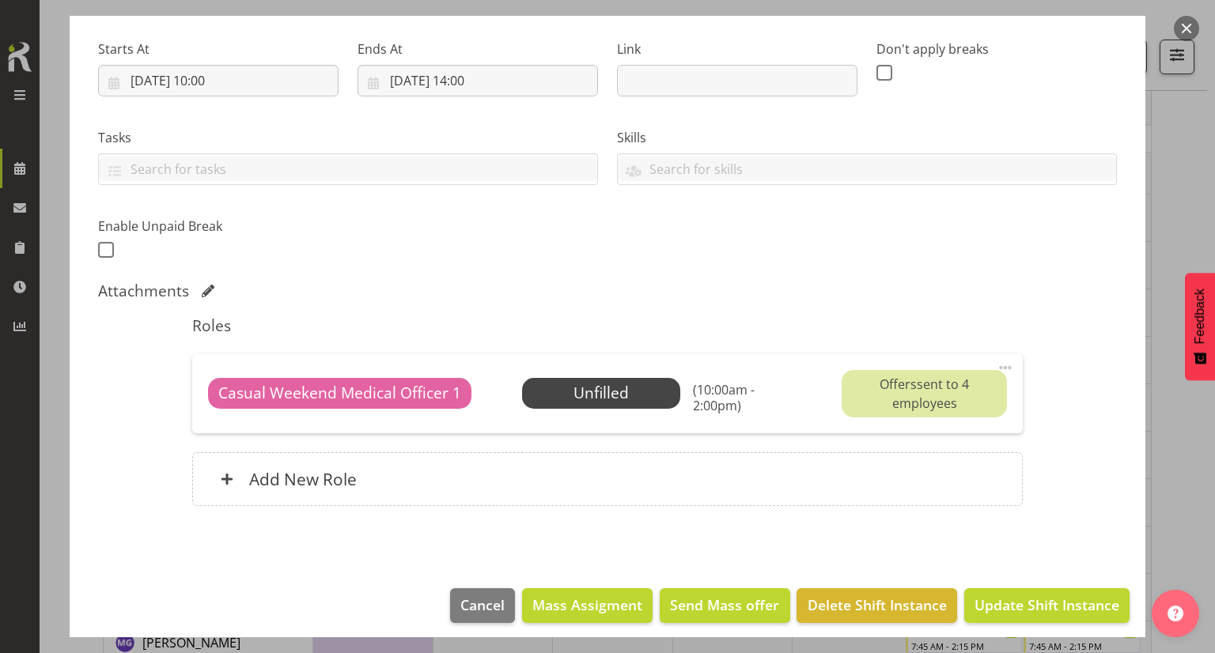
click at [1180, 31] on button "button" at bounding box center [1186, 28] width 25 height 25
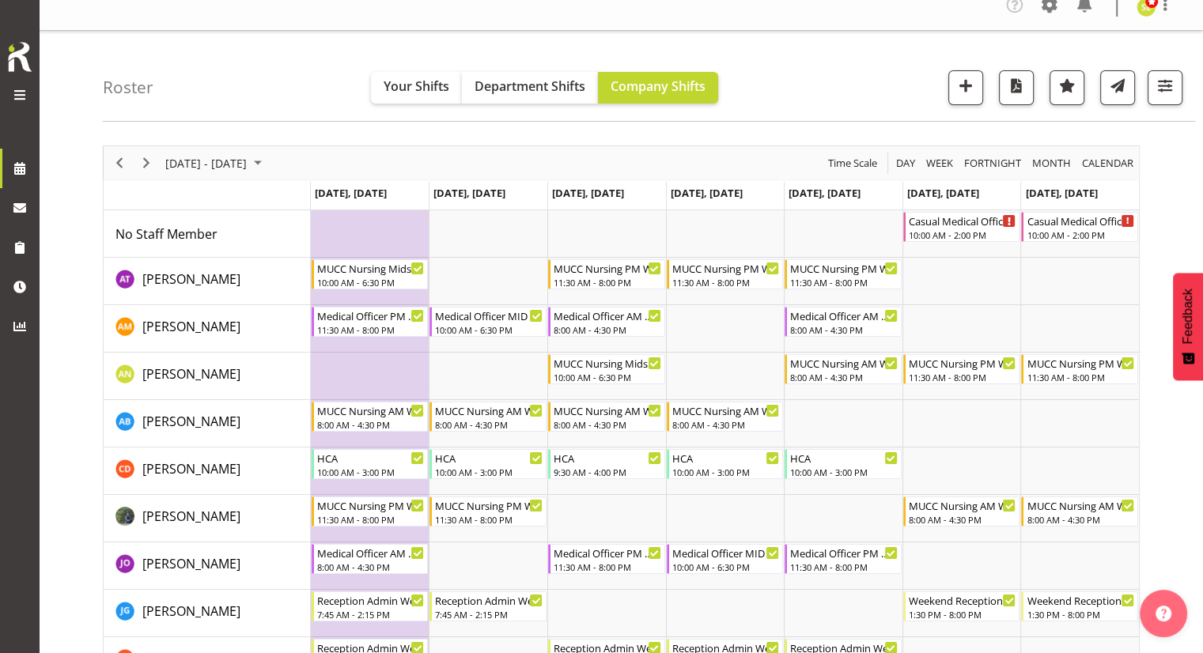
scroll to position [0, 0]
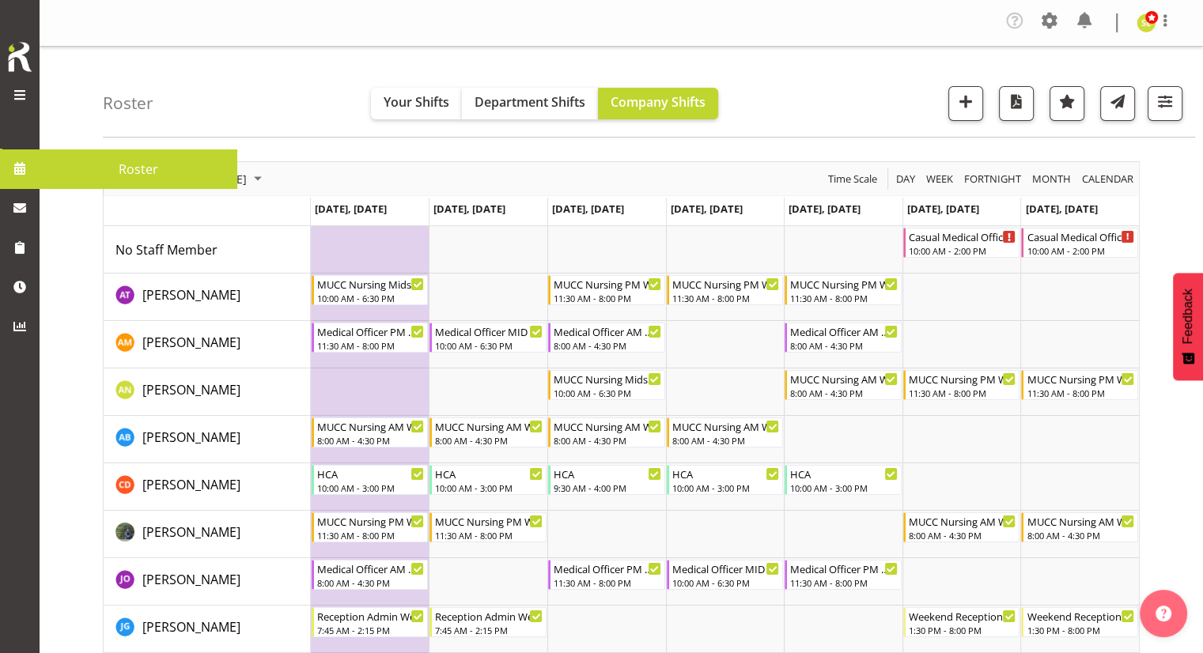
click at [23, 176] on span at bounding box center [20, 169] width 24 height 24
